Goal: Task Accomplishment & Management: Manage account settings

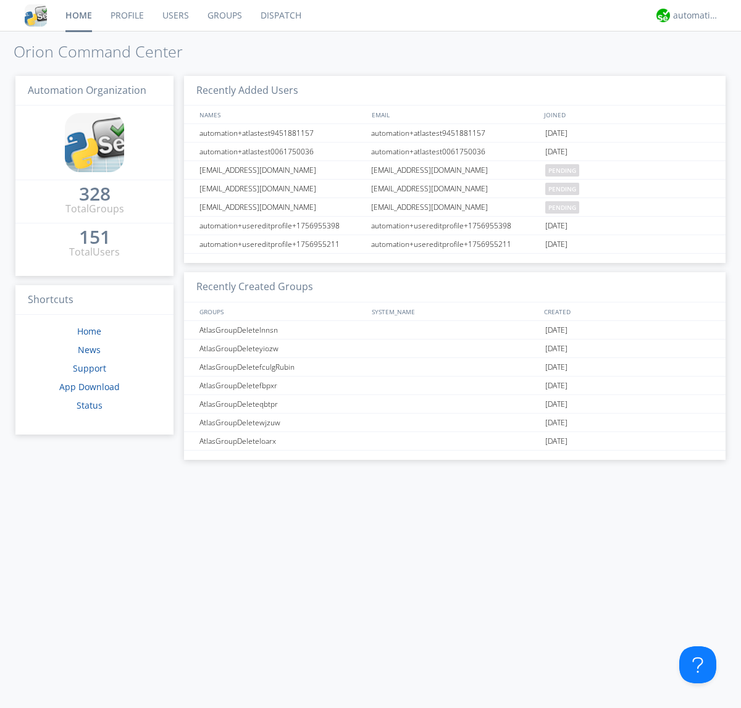
click at [175, 15] on link "Users" at bounding box center [175, 15] width 45 height 31
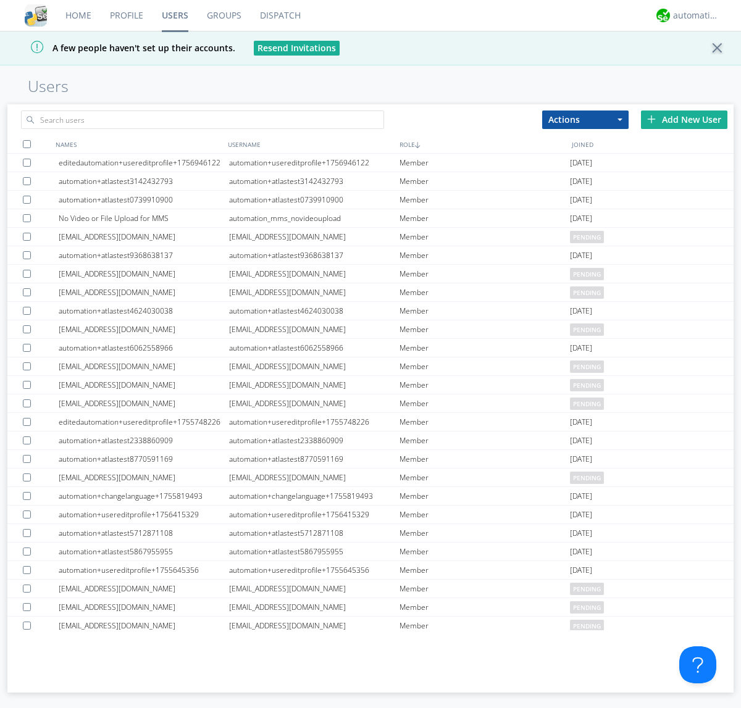
click at [684, 119] on div "Add New User" at bounding box center [684, 119] width 86 height 19
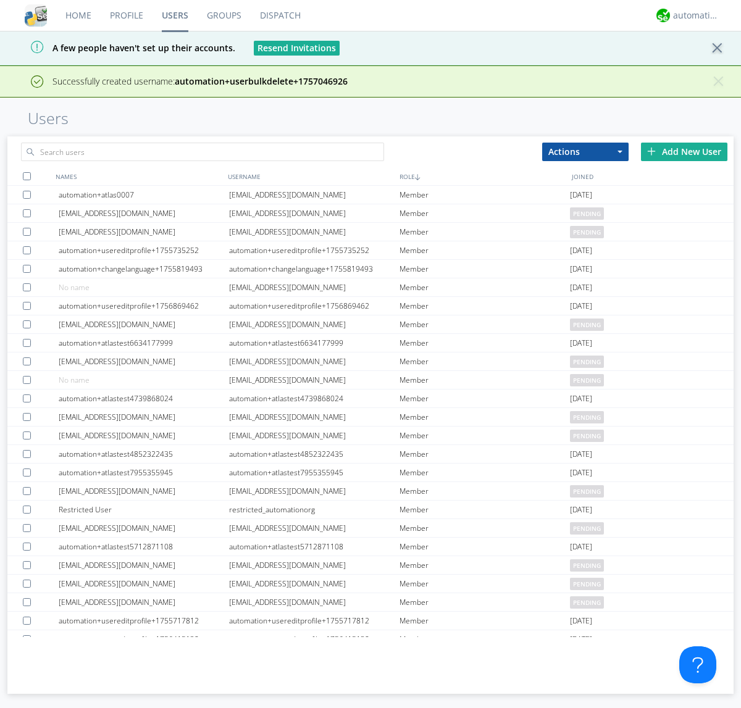
click at [684, 151] on div "Add New User" at bounding box center [684, 152] width 86 height 19
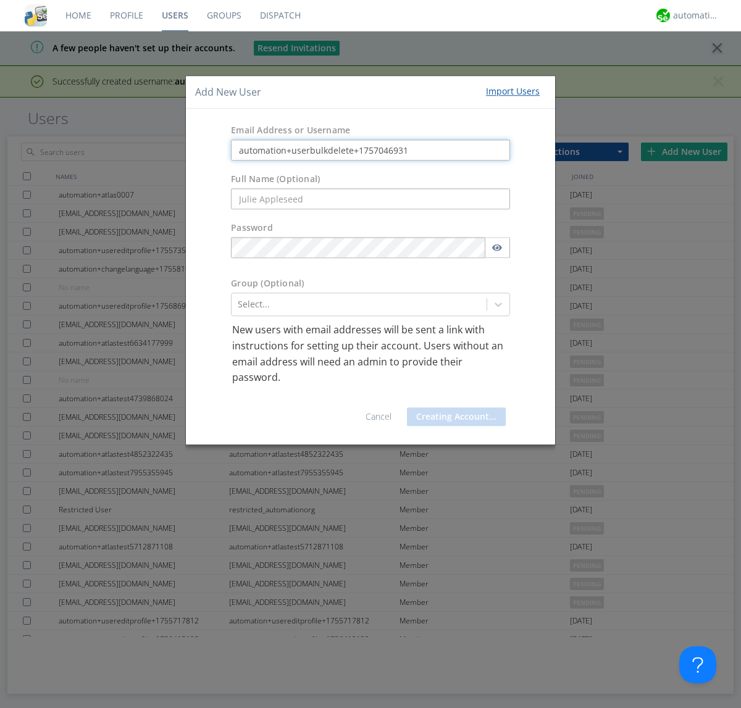
type input "automation+userbulkdelete+1757046931"
click at [453, 416] on button "Creating Account..." at bounding box center [456, 416] width 99 height 19
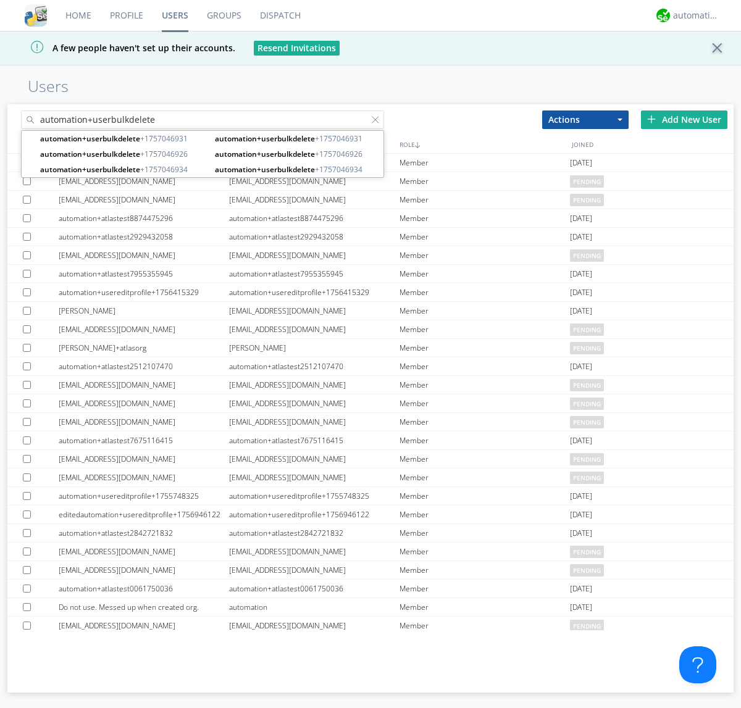
type input "automation+userbulkdelete"
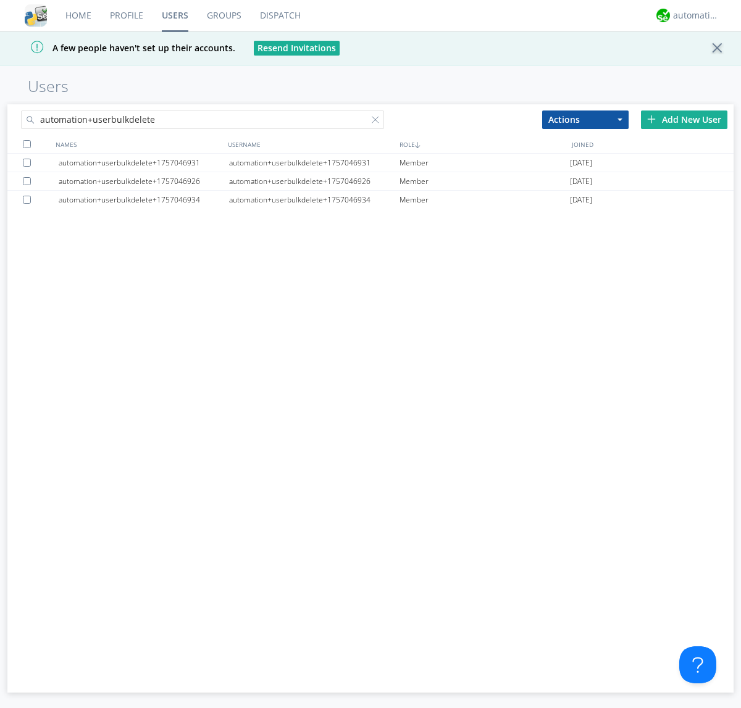
click at [27, 144] on div at bounding box center [27, 144] width 8 height 8
click at [585, 119] on button "Actions" at bounding box center [585, 119] width 86 height 19
click at [0, 0] on link "Delete User" at bounding box center [0, 0] width 0 height 0
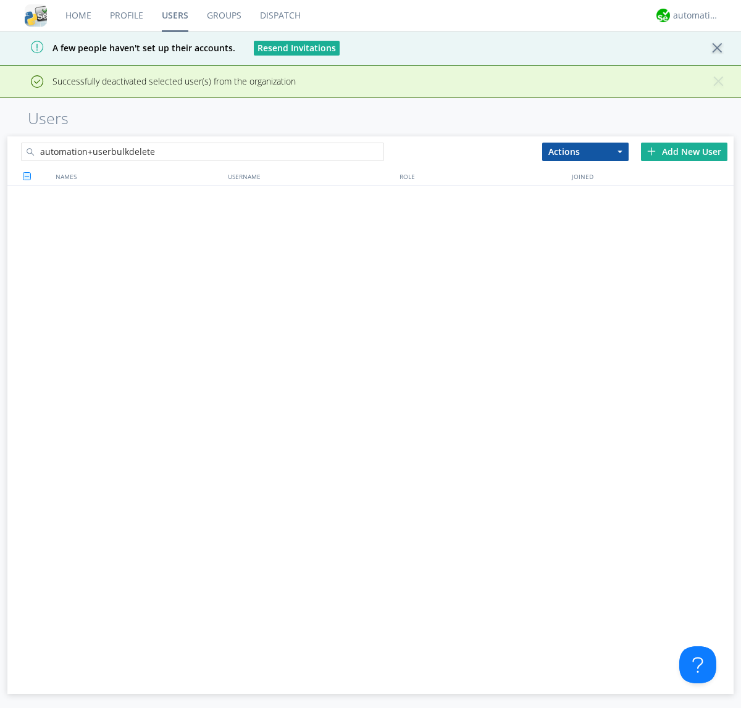
click at [378, 148] on div at bounding box center [378, 154] width 12 height 12
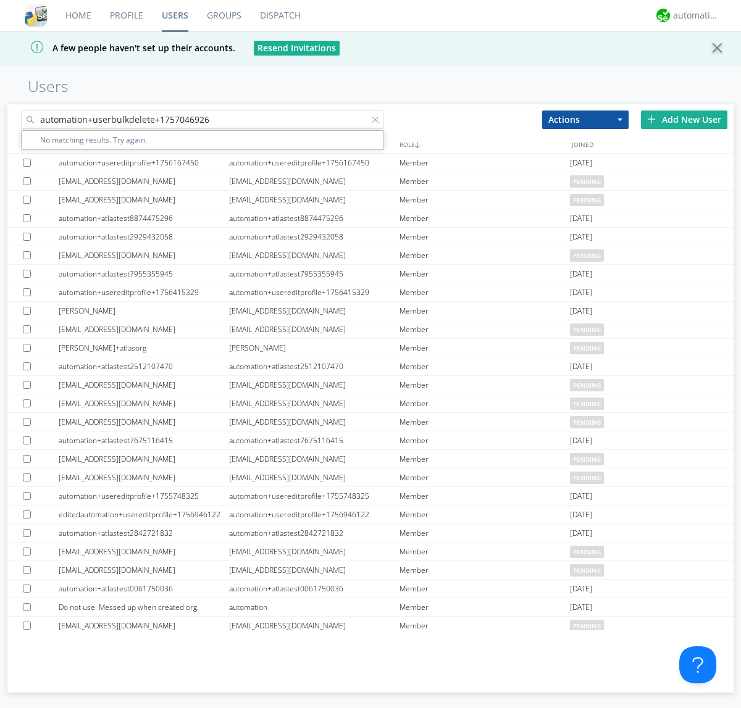
type input "automation+userbulkdelete+1757046926"
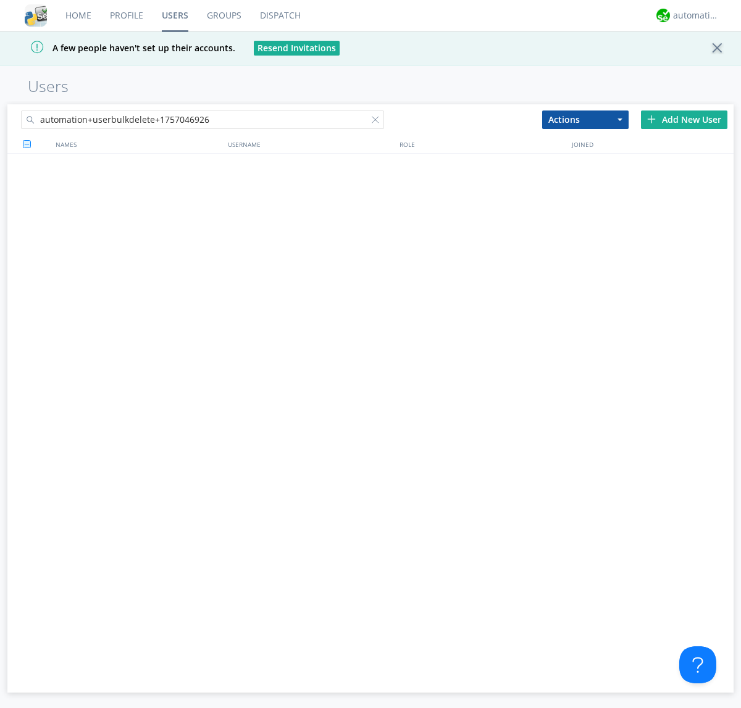
click at [378, 122] on div at bounding box center [378, 122] width 12 height 12
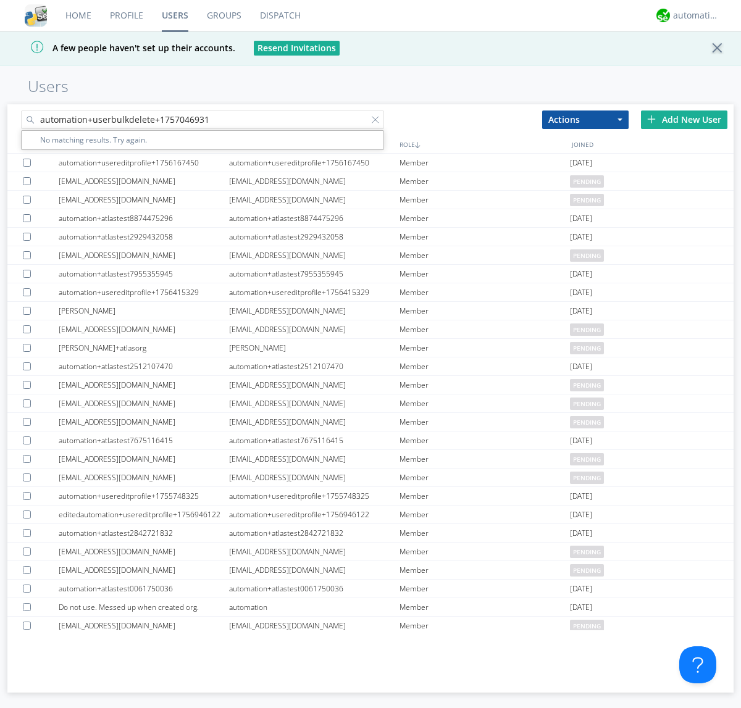
type input "automation+userbulkdelete+1757046931"
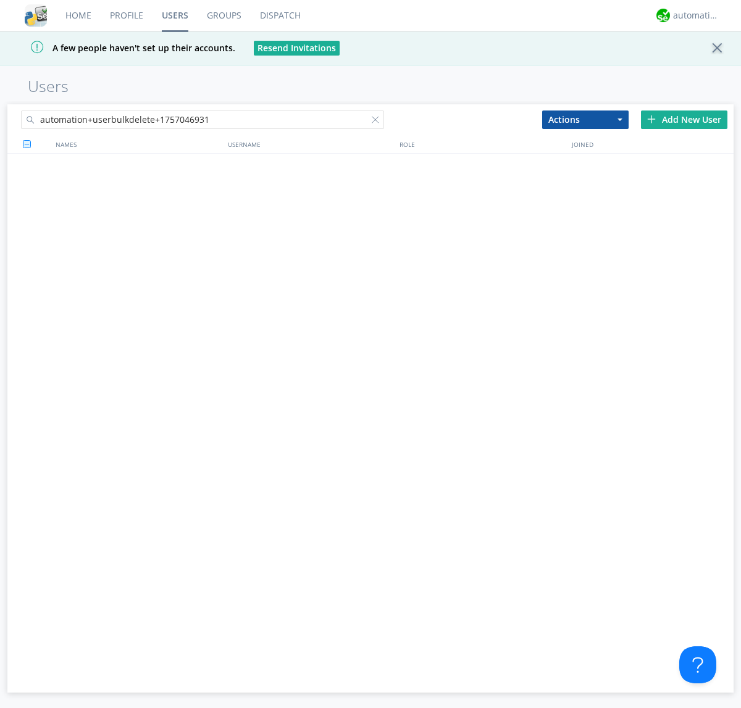
click at [378, 122] on div at bounding box center [378, 122] width 12 height 12
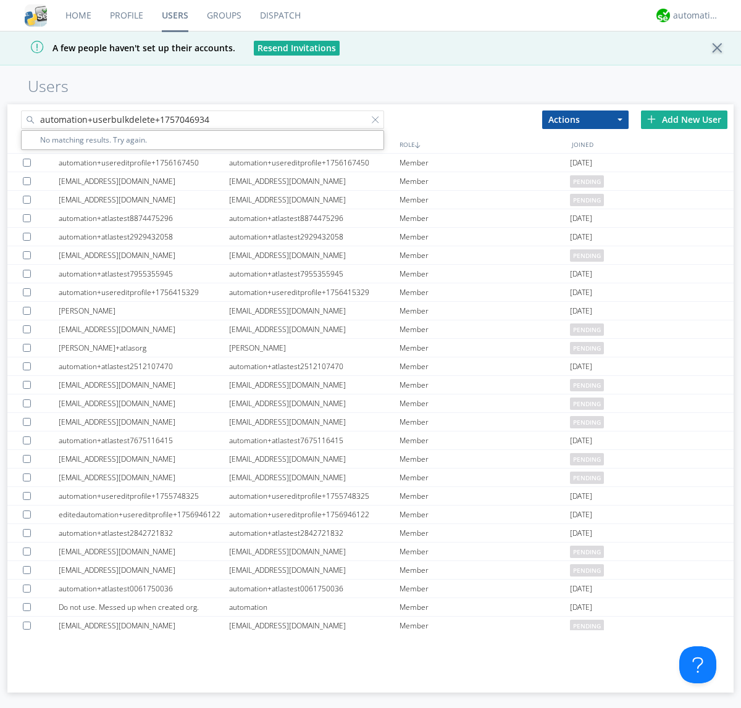
type input "automation+userbulkdelete+1757046934"
